Goal: Use online tool/utility: Use online tool/utility

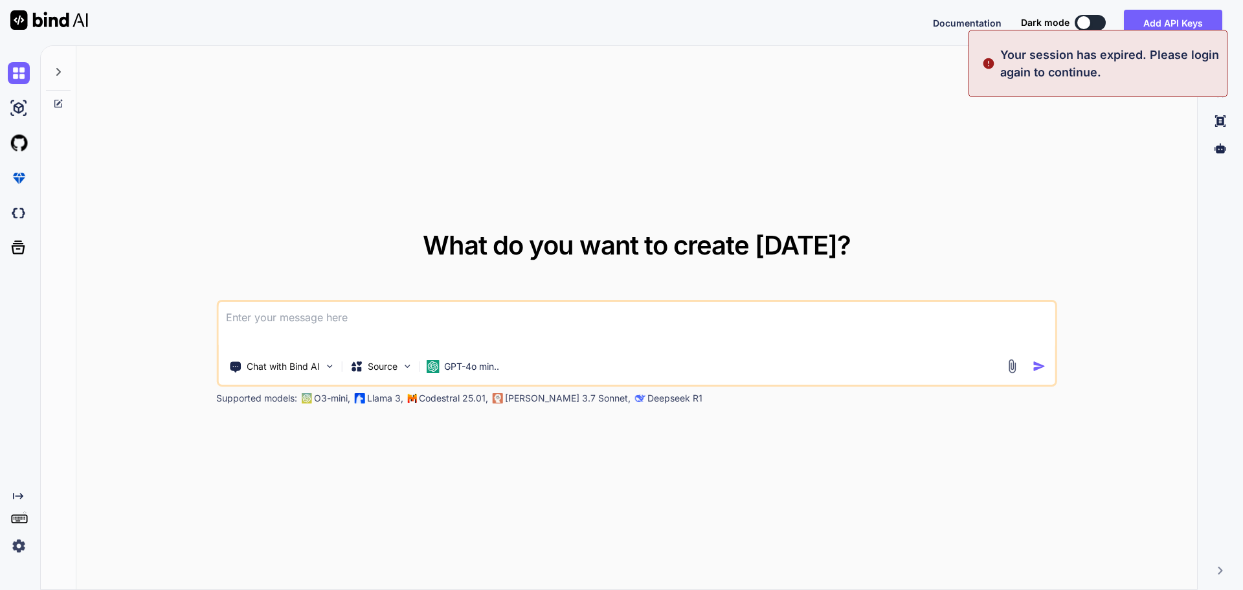
type textarea "x"
click at [1079, 16] on button "Sign in" at bounding box center [1079, 23] width 70 height 26
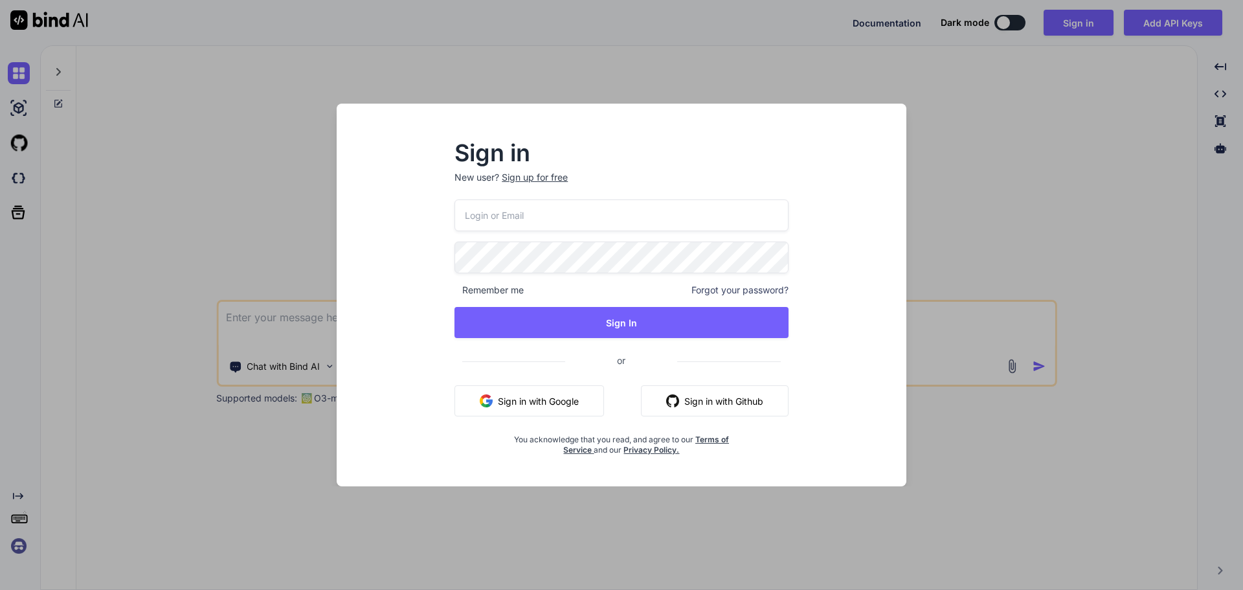
type input "[EMAIL_ADDRESS][DOMAIN_NAME]"
click at [455, 307] on button "Sign In" at bounding box center [622, 322] width 334 height 31
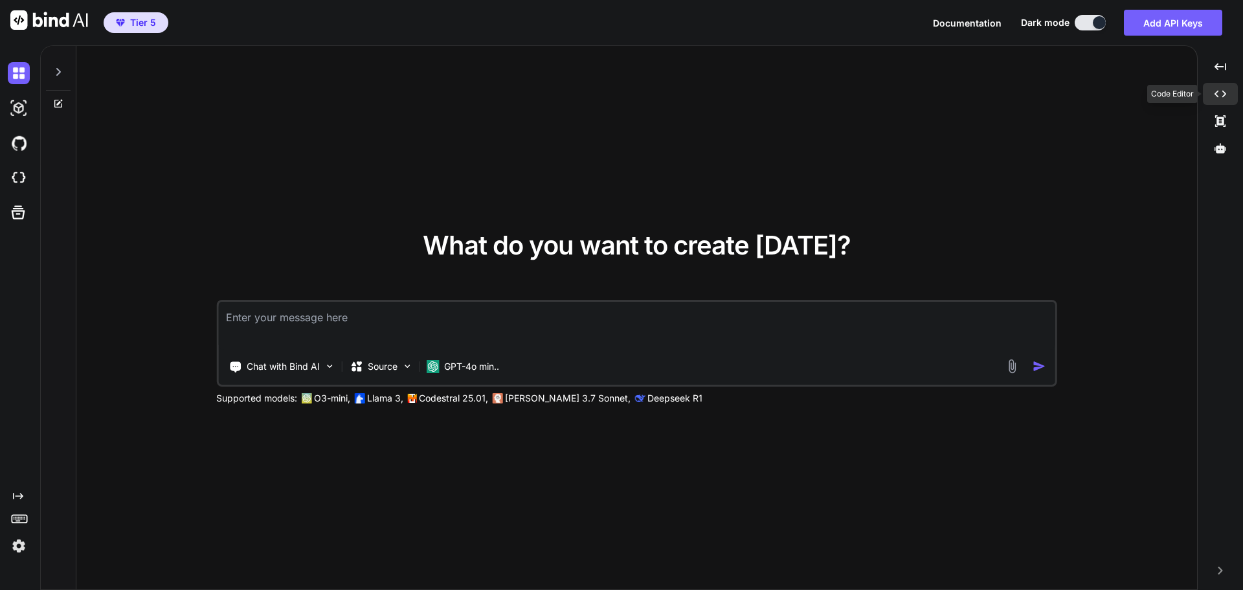
click at [1221, 95] on icon "Created with Pixso." at bounding box center [1221, 94] width 12 height 12
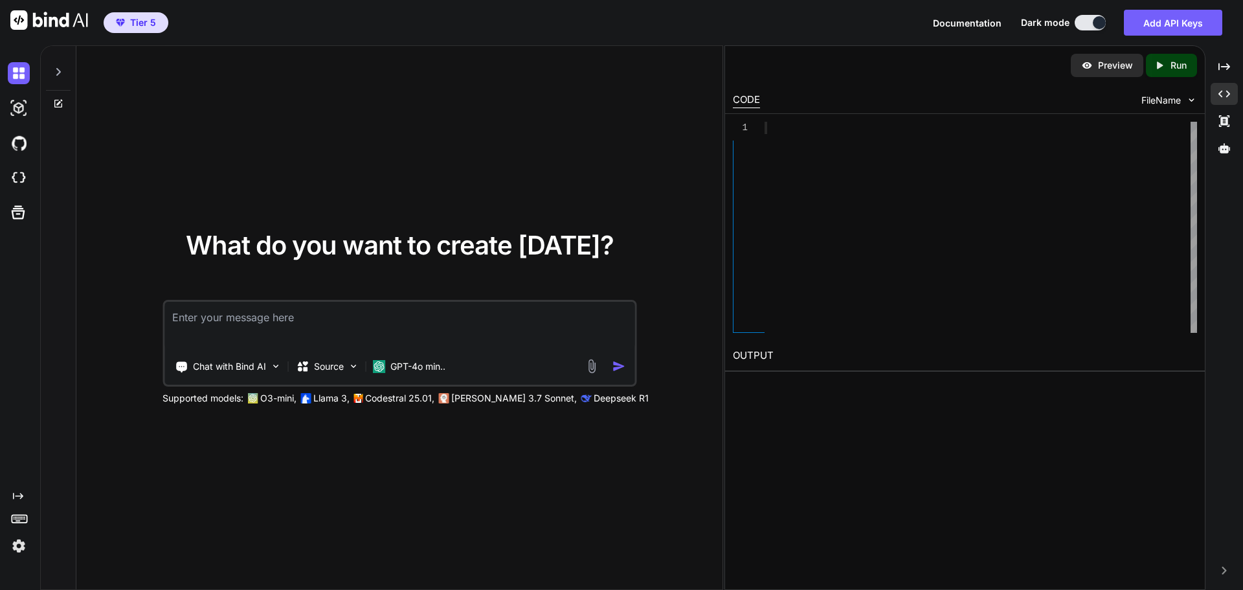
click at [956, 134] on div at bounding box center [981, 128] width 433 height 12
type textarea "x"
type textarea "</div> </div> </footer> </body> </html>"
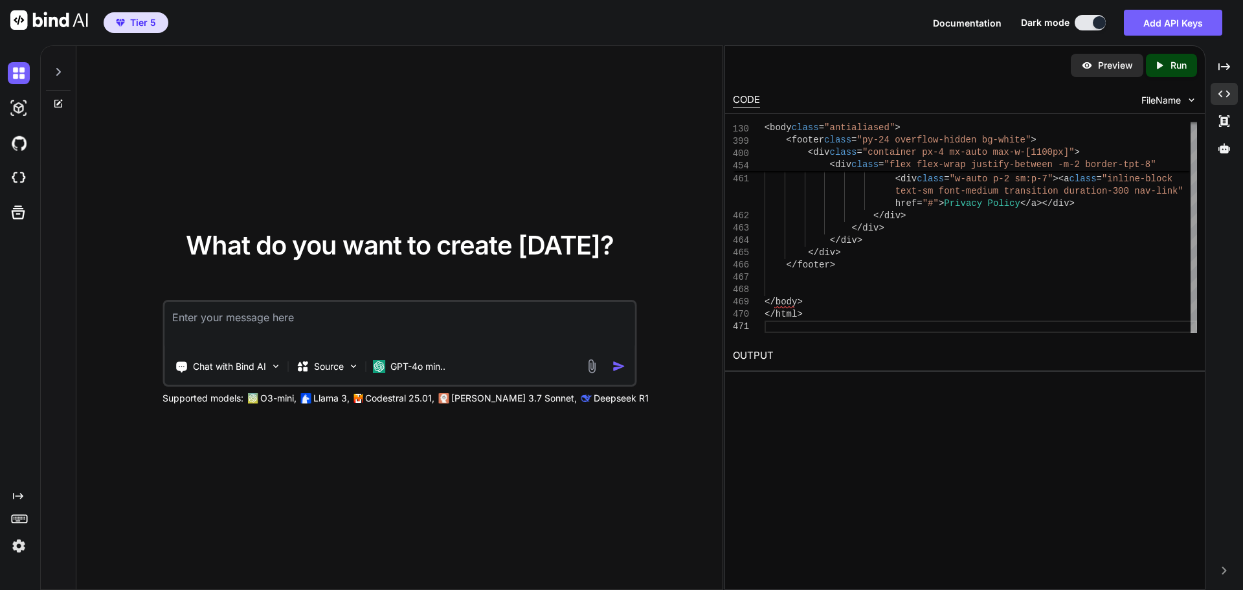
click at [1171, 67] on p "Run" at bounding box center [1179, 65] width 16 height 13
type textarea "x"
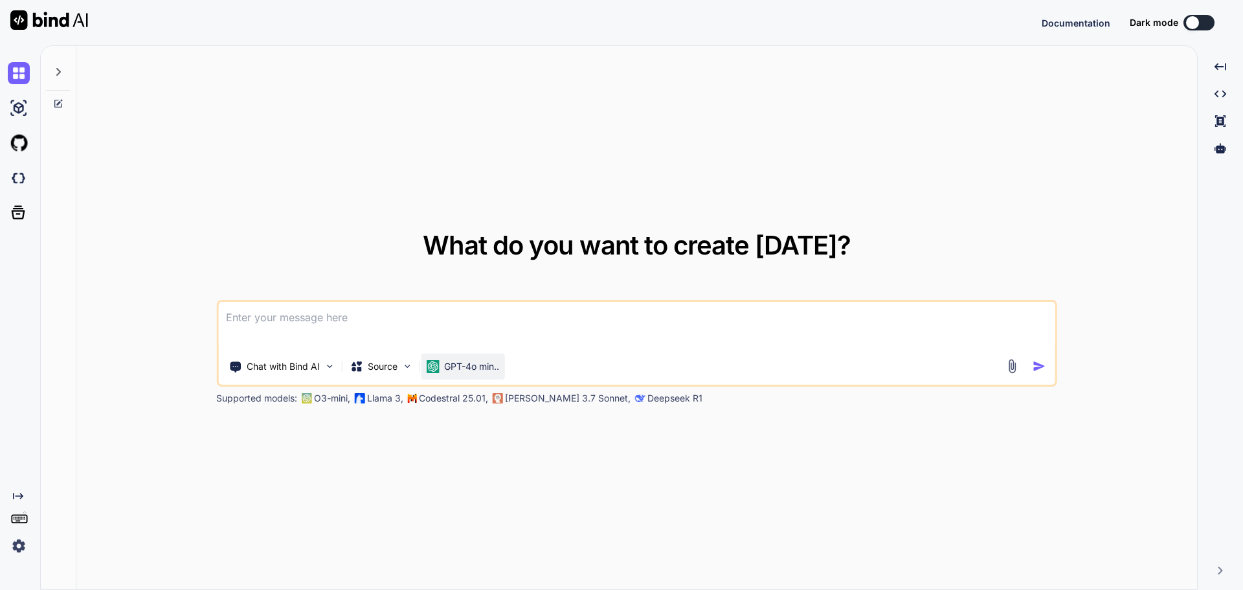
click at [490, 369] on p "GPT-4o min.." at bounding box center [471, 366] width 55 height 13
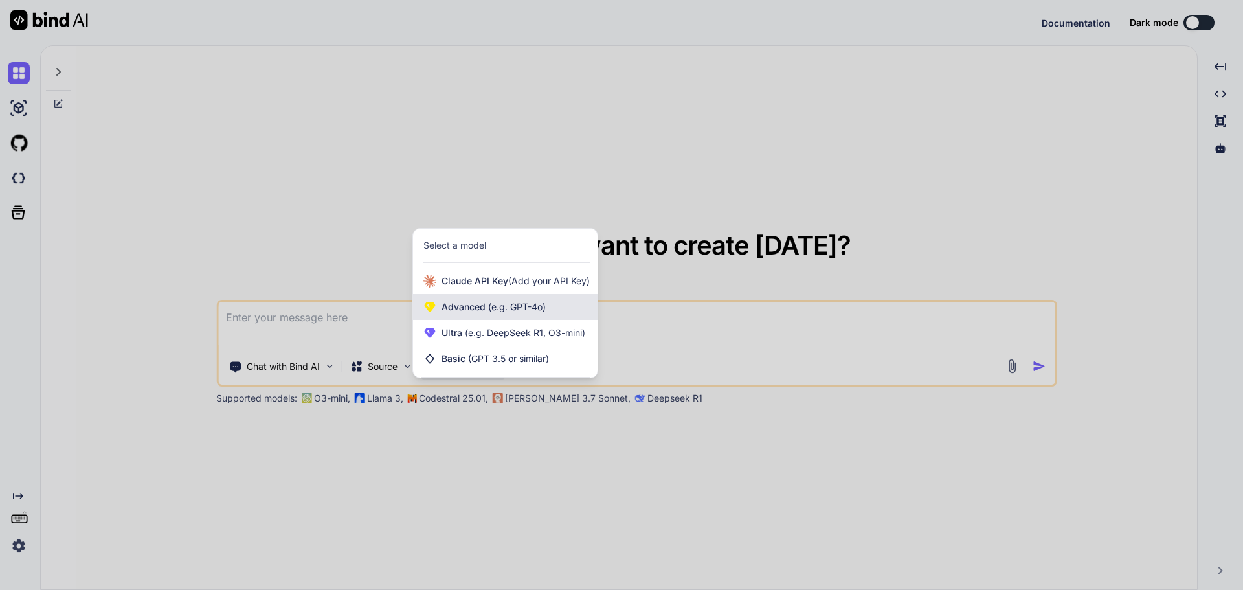
click at [480, 315] on div "Advanced (e.g. GPT-4o)" at bounding box center [505, 307] width 185 height 26
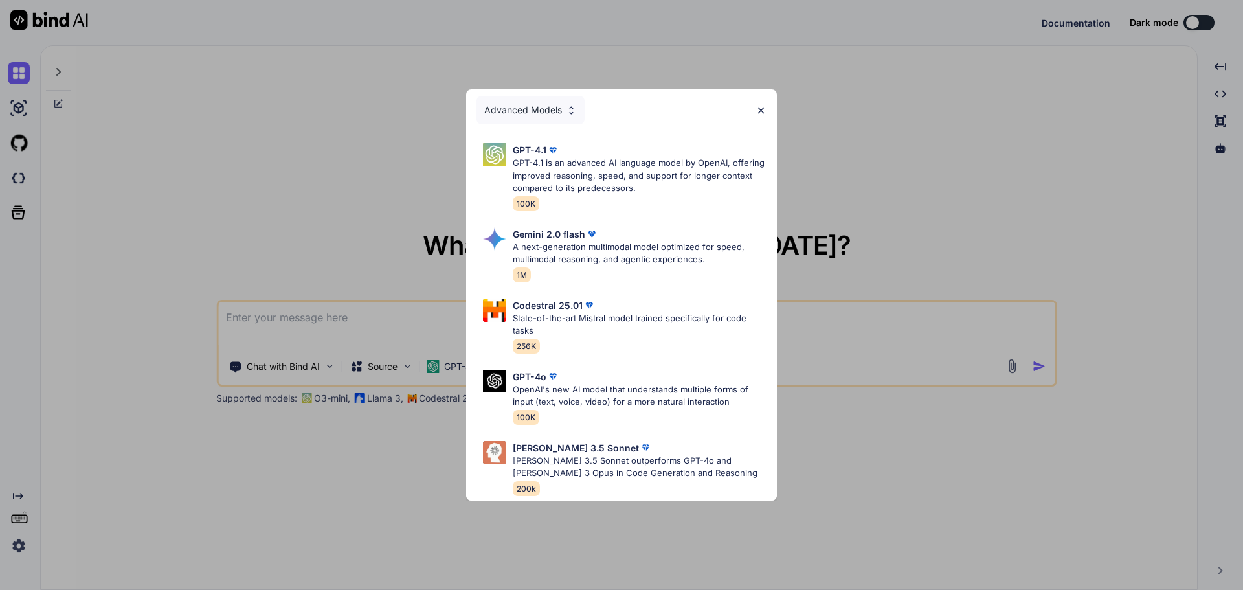
click at [540, 112] on div "Advanced Models" at bounding box center [531, 110] width 108 height 28
type textarea "x"
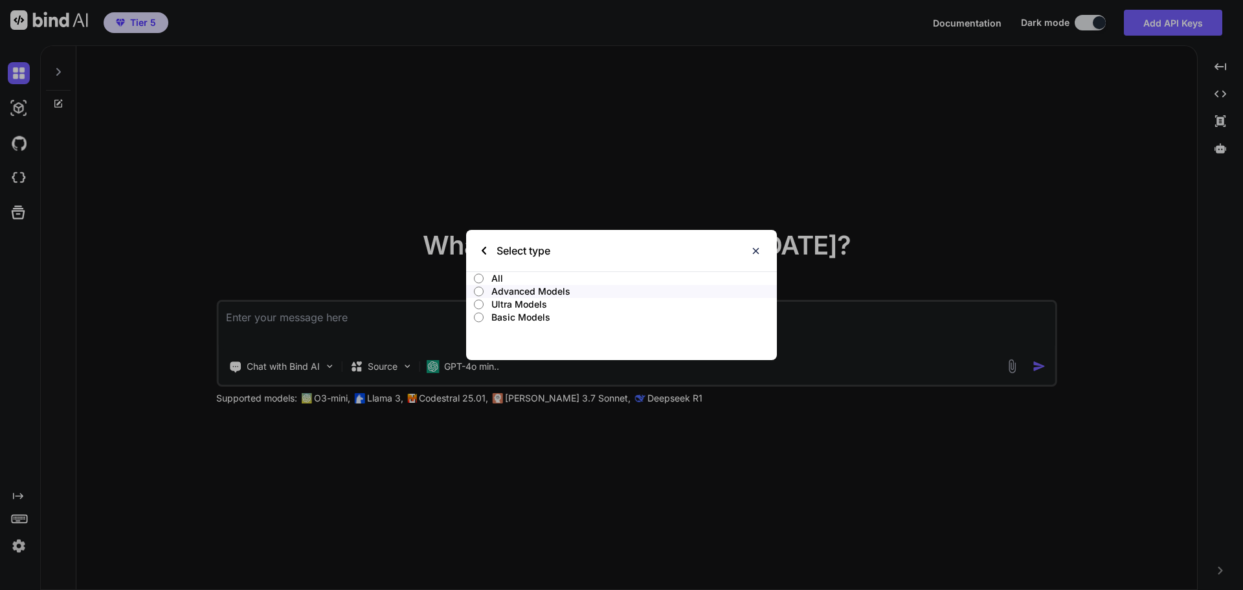
click at [506, 279] on p "All" at bounding box center [634, 278] width 286 height 13
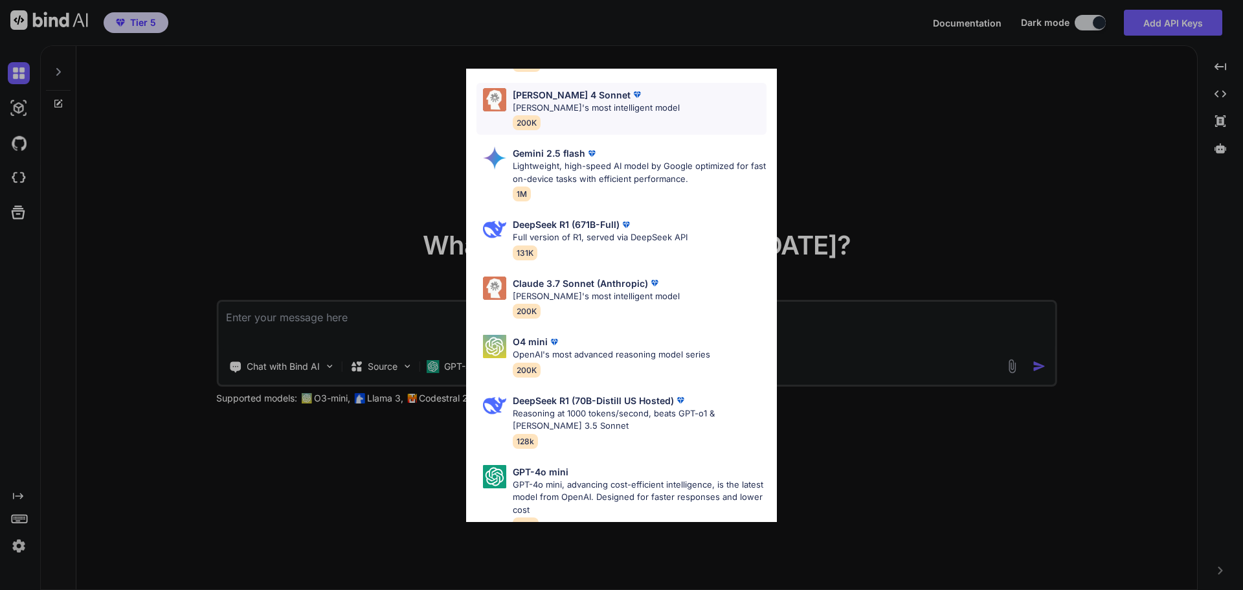
scroll to position [635, 0]
